Goal: Transaction & Acquisition: Purchase product/service

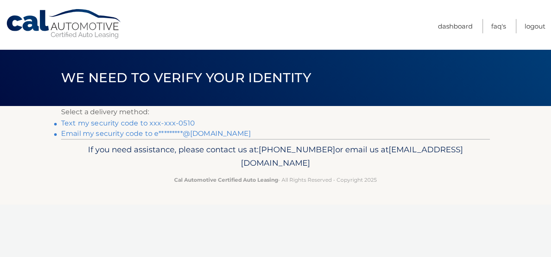
click at [190, 121] on link "Text my security code to xxx-xxx-0510" at bounding box center [128, 123] width 134 height 8
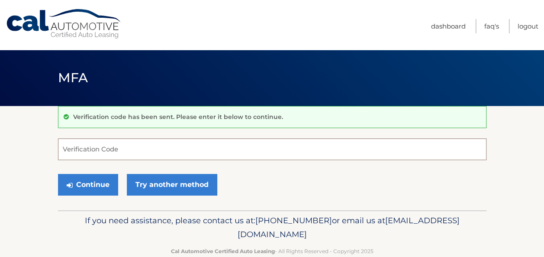
click at [116, 159] on input "Verification Code" at bounding box center [272, 150] width 429 height 22
click at [132, 142] on input "Verification Code" at bounding box center [272, 150] width 429 height 22
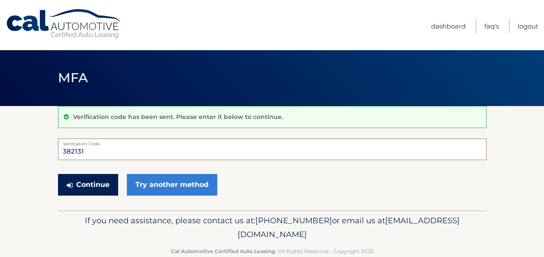
type input "382131"
click at [103, 181] on button "Continue" at bounding box center [88, 185] width 60 height 22
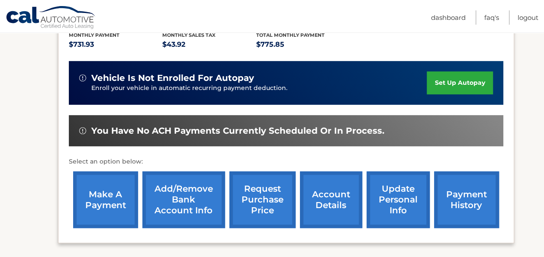
scroll to position [203, 0]
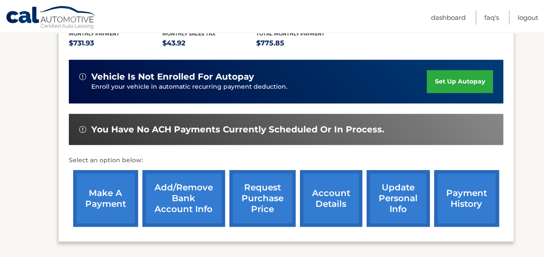
click at [123, 203] on link "make a payment" at bounding box center [105, 198] width 65 height 57
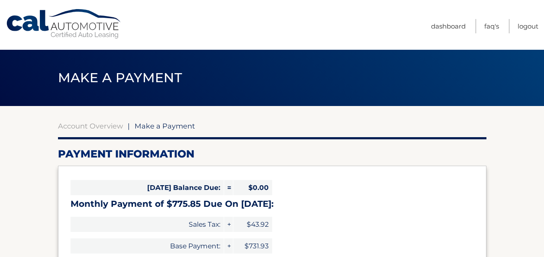
select select "MDk0YTZiZTYtYjI1OS00N2YwLTg1MTYtMWQ0NmE2YzFiNjhj"
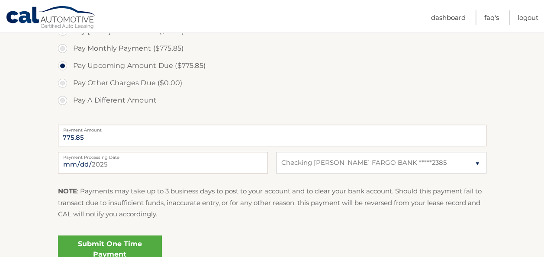
scroll to position [280, 0]
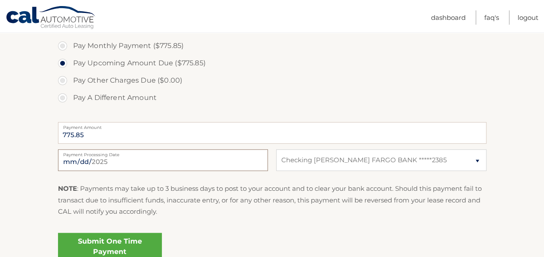
click at [97, 164] on input "2025-08-29" at bounding box center [163, 160] width 210 height 22
type input "2025-09-02"
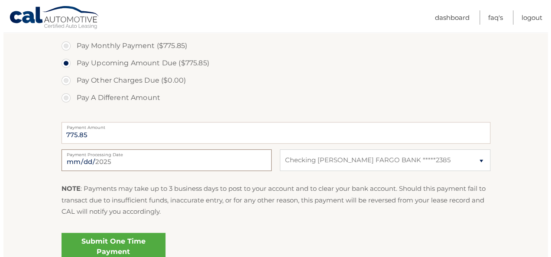
scroll to position [361, 0]
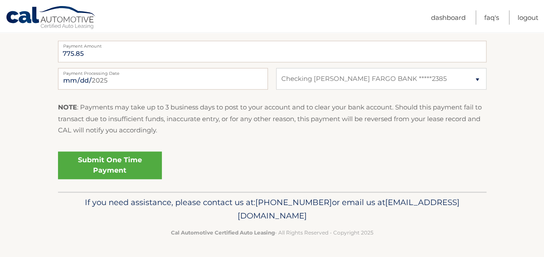
click at [120, 174] on link "Submit One Time Payment" at bounding box center [110, 166] width 104 height 28
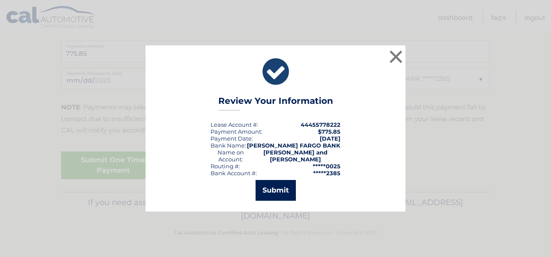
click at [274, 188] on button "Submit" at bounding box center [275, 190] width 40 height 21
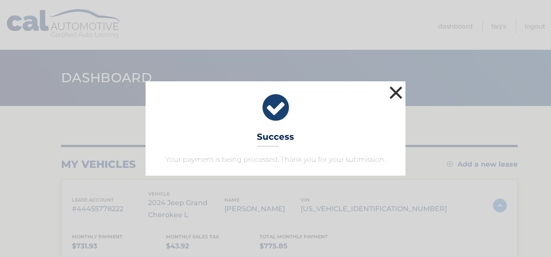
click at [393, 98] on button "×" at bounding box center [395, 92] width 17 height 17
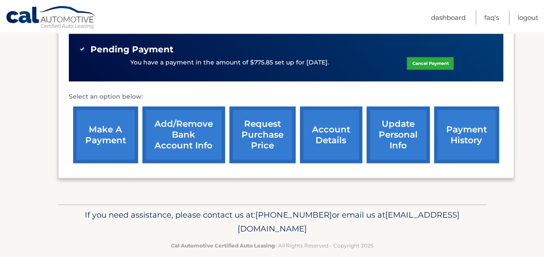
scroll to position [287, 0]
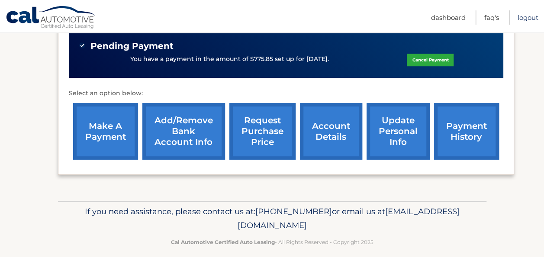
click at [520, 17] on link "Logout" at bounding box center [528, 17] width 21 height 14
